Goal: Information Seeking & Learning: Learn about a topic

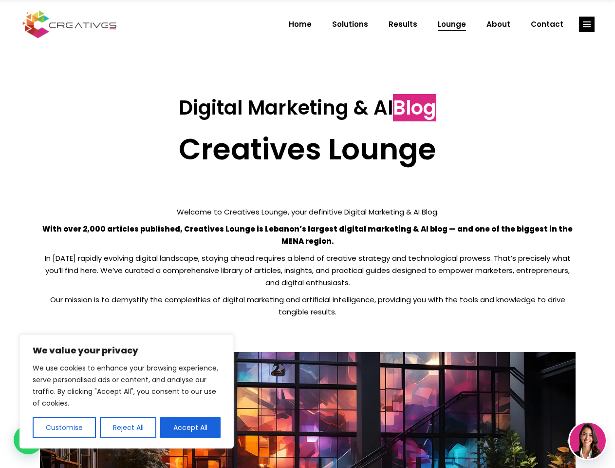
click at [307, 234] on p "With over 2,000 articles published, Creatives Lounge is Lebanon’s largest digit…" at bounding box center [308, 235] width 536 height 24
click at [64, 427] on button "Customise" at bounding box center [64, 427] width 63 height 21
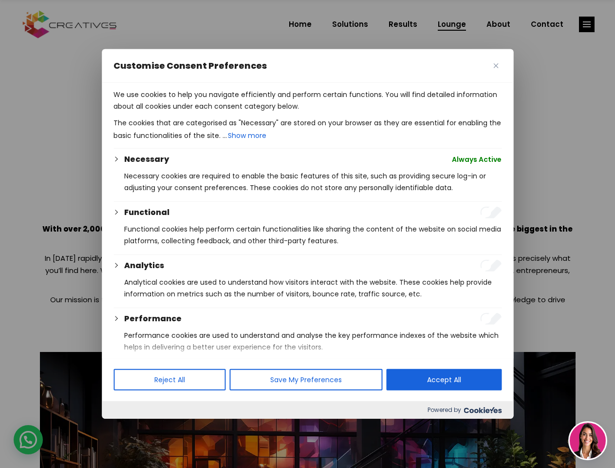
click at [128, 427] on div at bounding box center [307, 234] width 615 height 468
click at [190, 112] on p "We use cookies to help you navigate efficiently and perform certain functions. …" at bounding box center [308, 100] width 388 height 23
click at [587, 24] on div at bounding box center [307, 234] width 615 height 468
click at [588, 440] on img at bounding box center [588, 440] width 36 height 36
